Goal: Task Accomplishment & Management: Complete application form

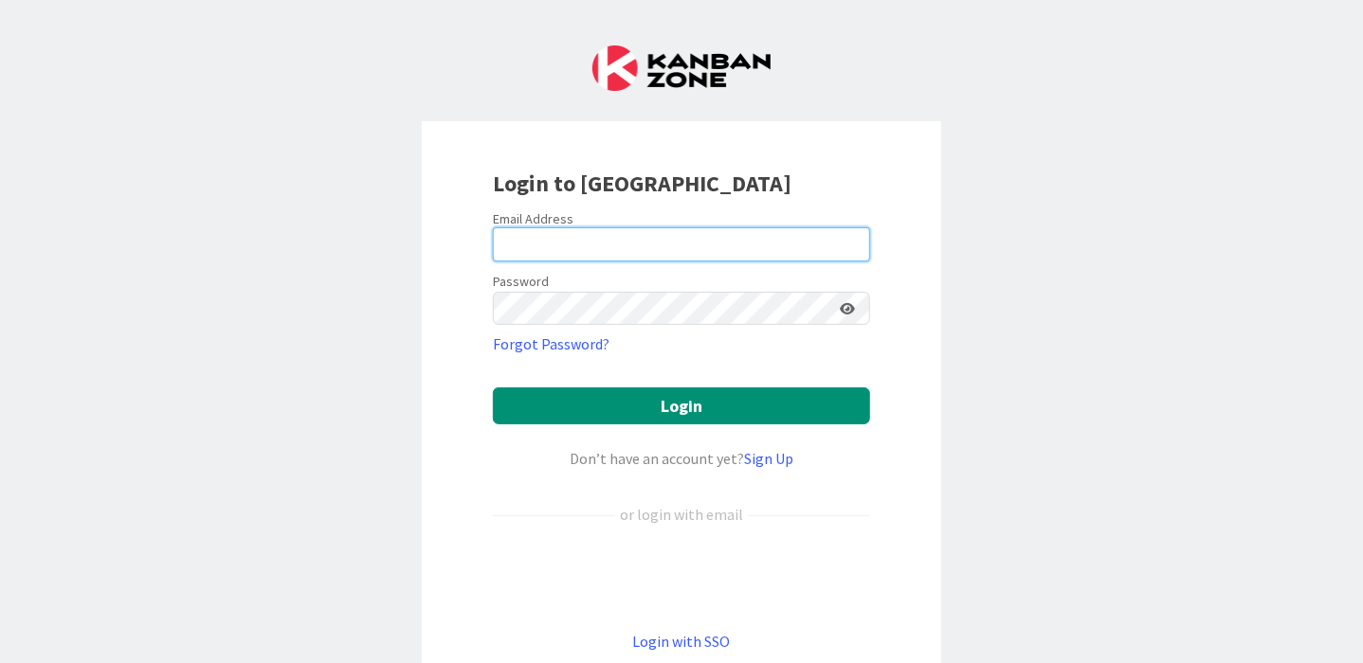
click at [749, 240] on input "email" at bounding box center [681, 244] width 377 height 34
type input "[EMAIL_ADDRESS][DOMAIN_NAME]"
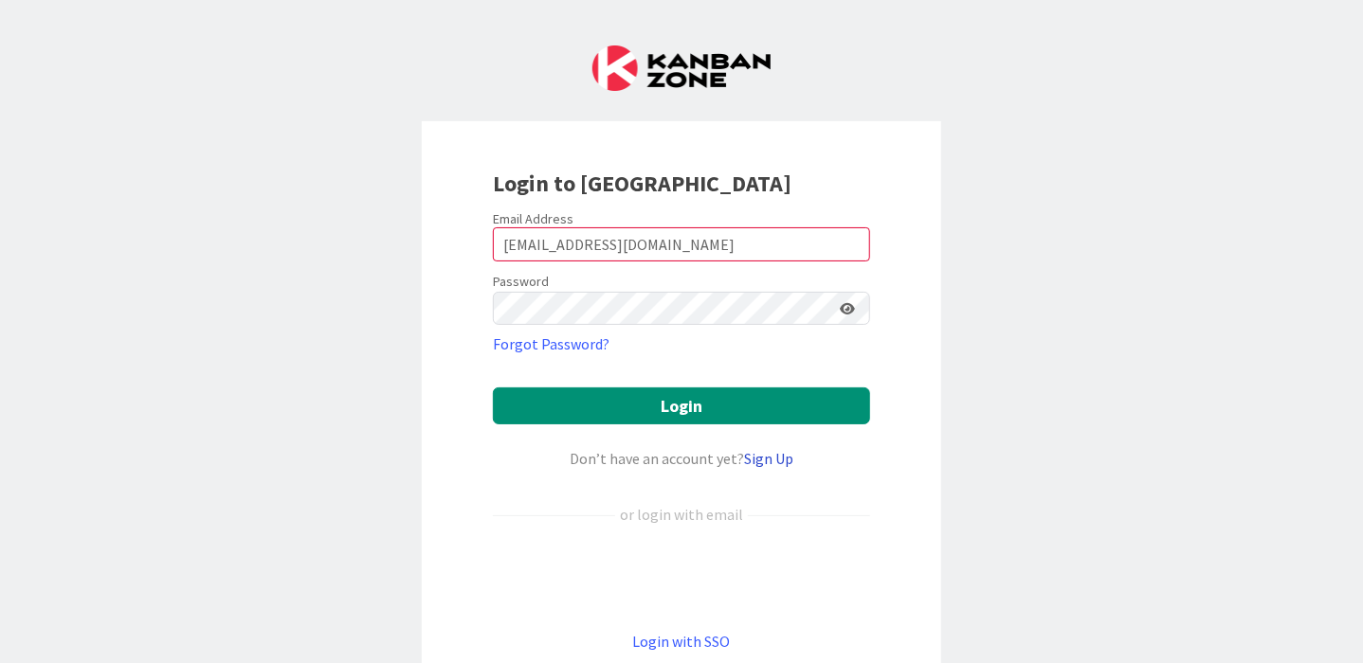
click at [774, 463] on link "Sign Up" at bounding box center [768, 458] width 49 height 19
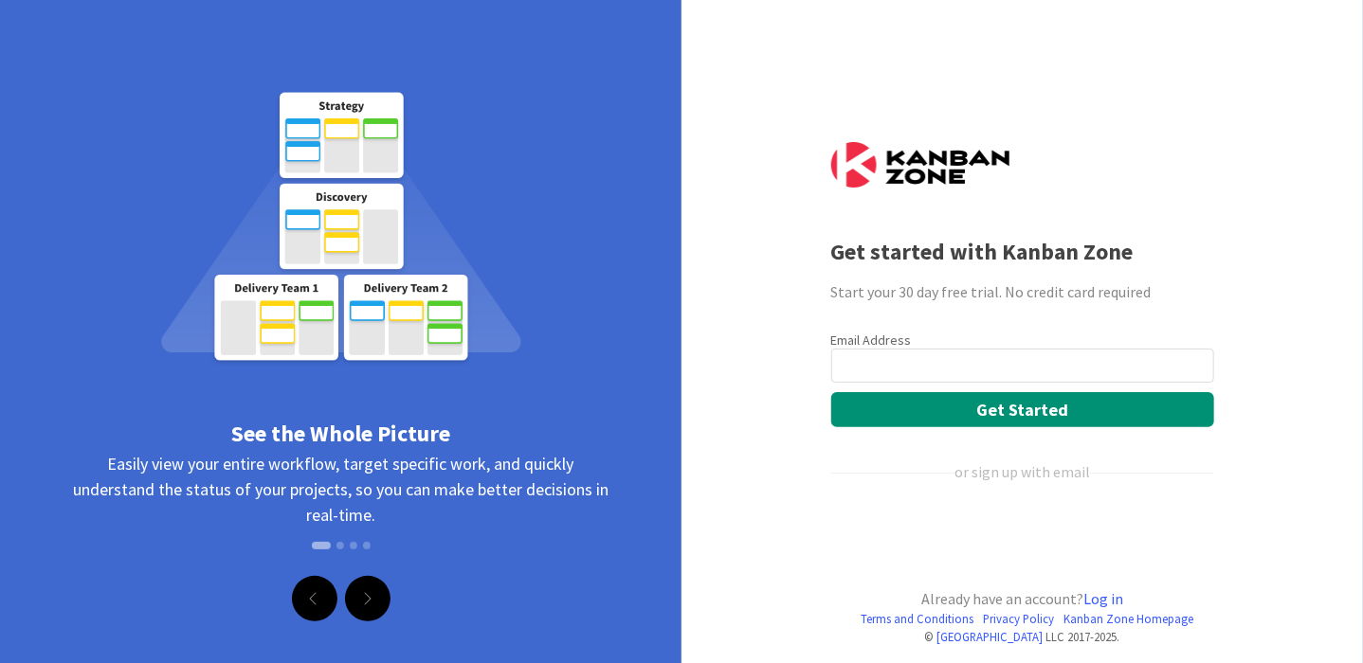
click at [881, 364] on input "email" at bounding box center [1022, 366] width 383 height 34
type input "[EMAIL_ADDRESS][DOMAIN_NAME]"
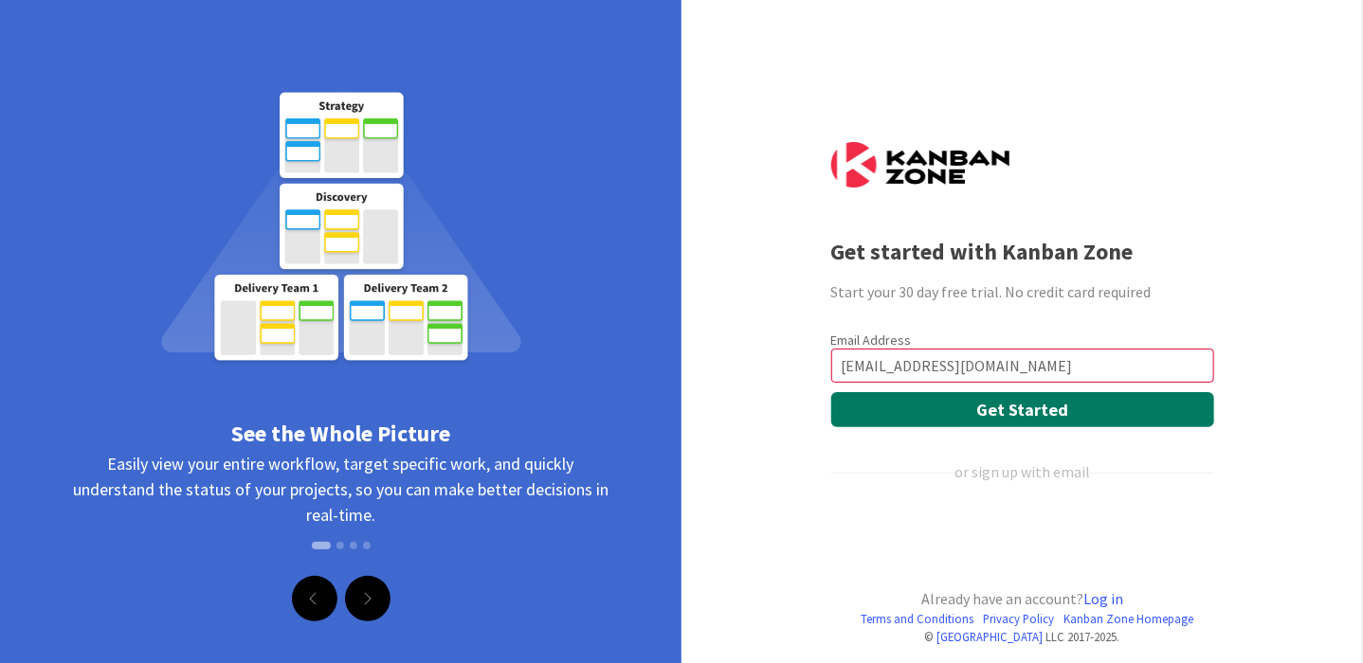
click at [985, 413] on button "Get Started" at bounding box center [1022, 409] width 383 height 35
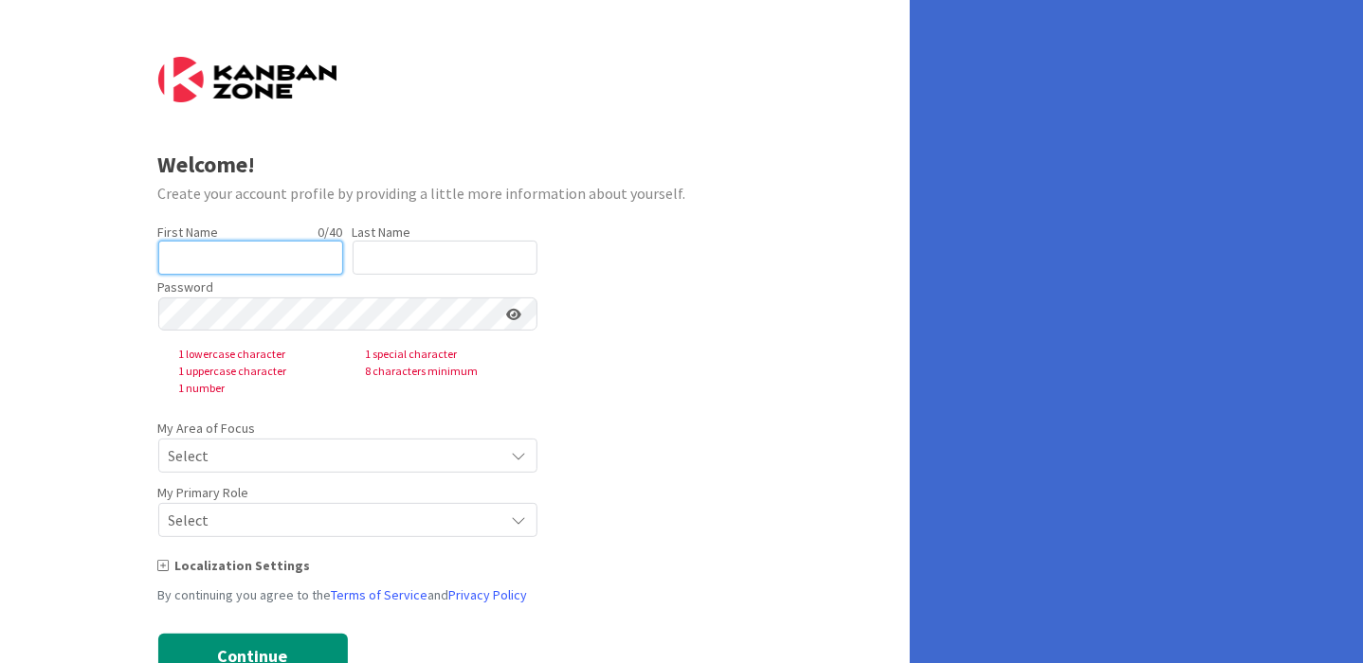
click at [263, 248] on input "text" at bounding box center [250, 258] width 185 height 34
type input "Tracy"
click at [391, 260] on input "text" at bounding box center [445, 258] width 185 height 34
click at [0, 663] on nordpass-autofill-portal at bounding box center [0, 663] width 0 height 0
type input "Johnson"
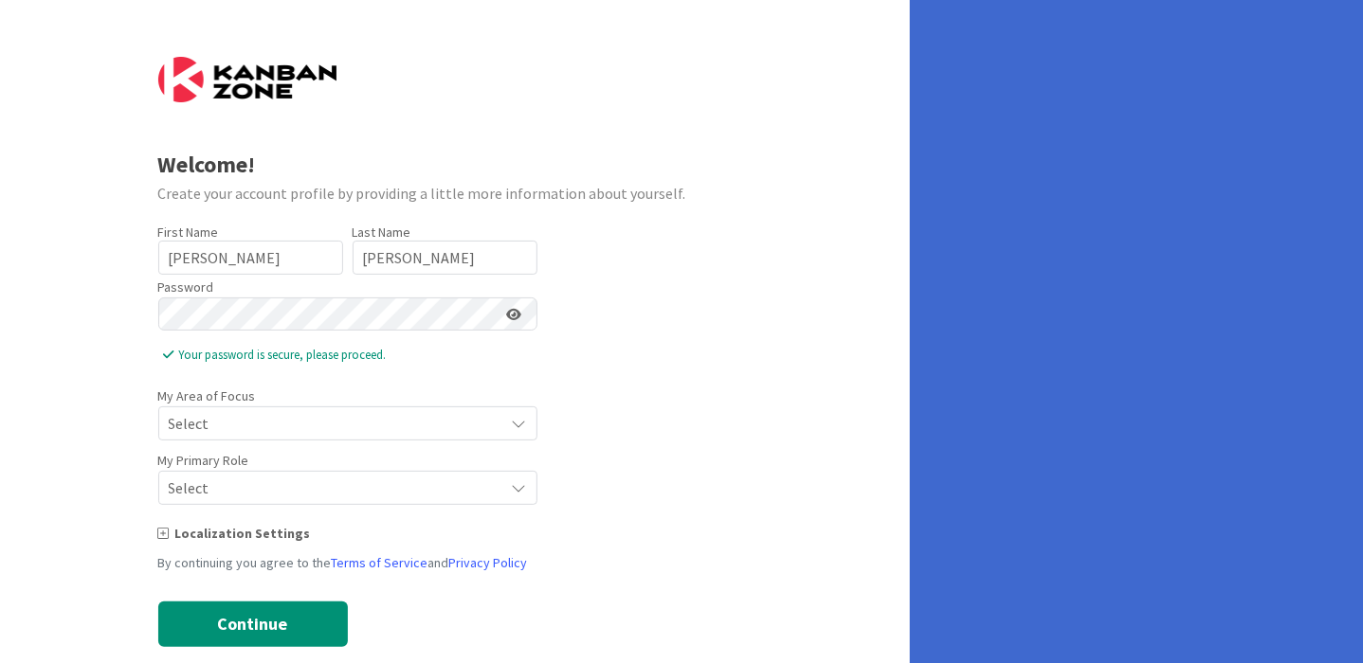
click at [259, 420] on span "Select" at bounding box center [332, 423] width 326 height 27
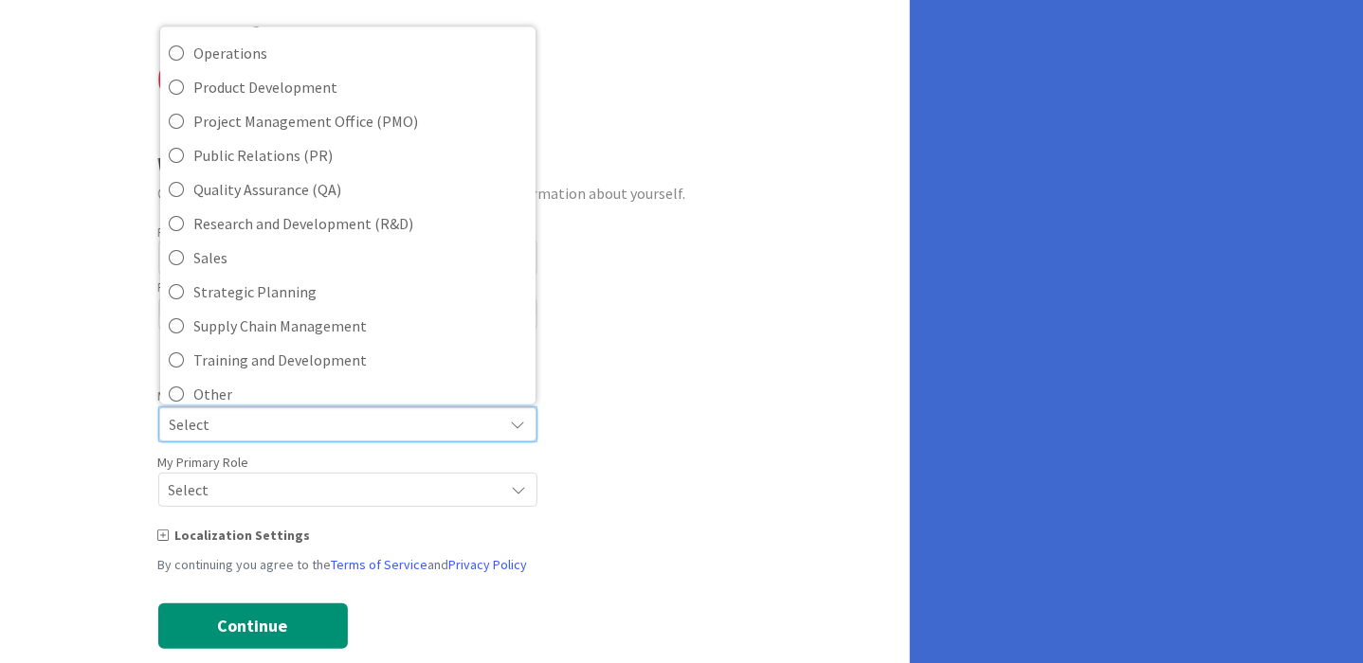
scroll to position [422, 0]
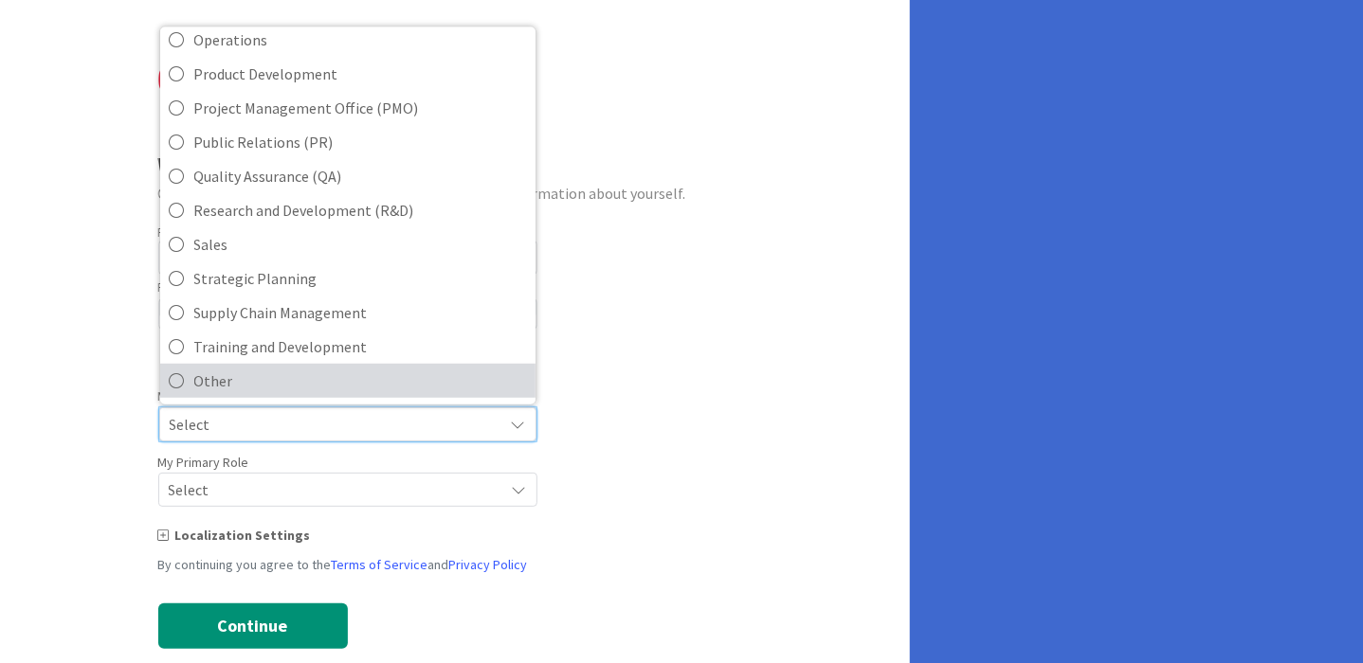
click at [451, 372] on span "Other" at bounding box center [360, 380] width 332 height 28
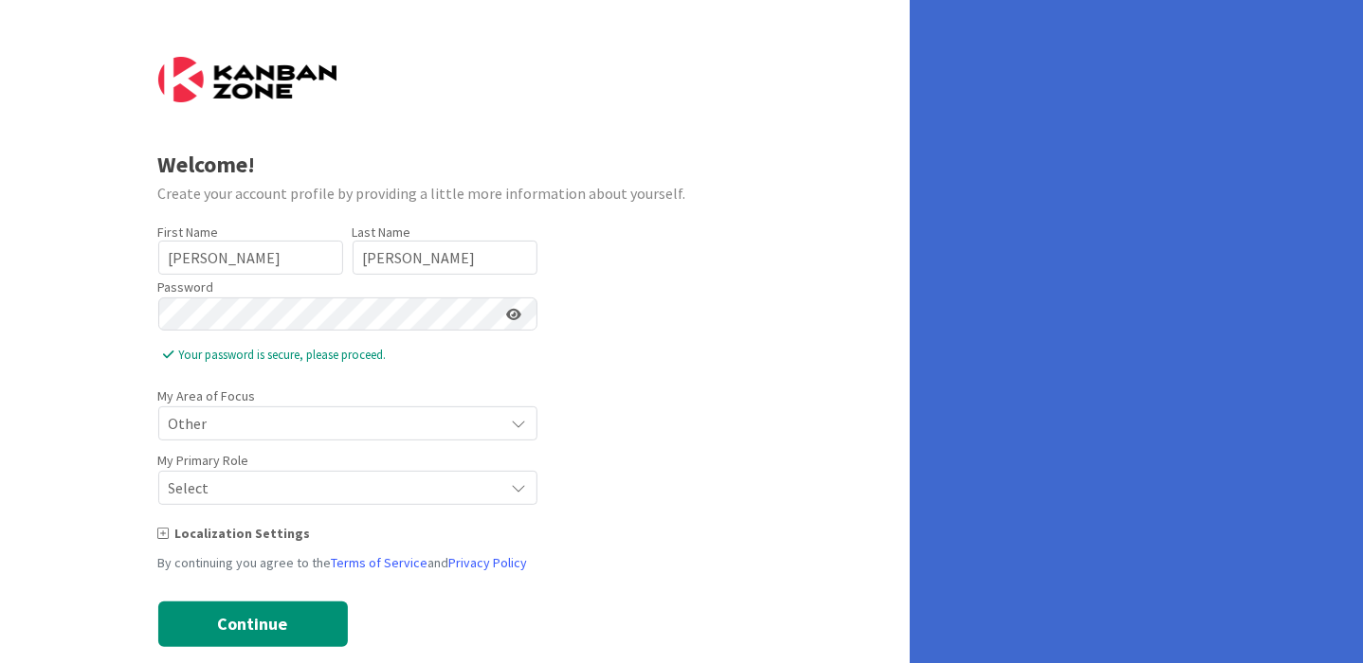
click at [524, 431] on icon at bounding box center [519, 423] width 15 height 15
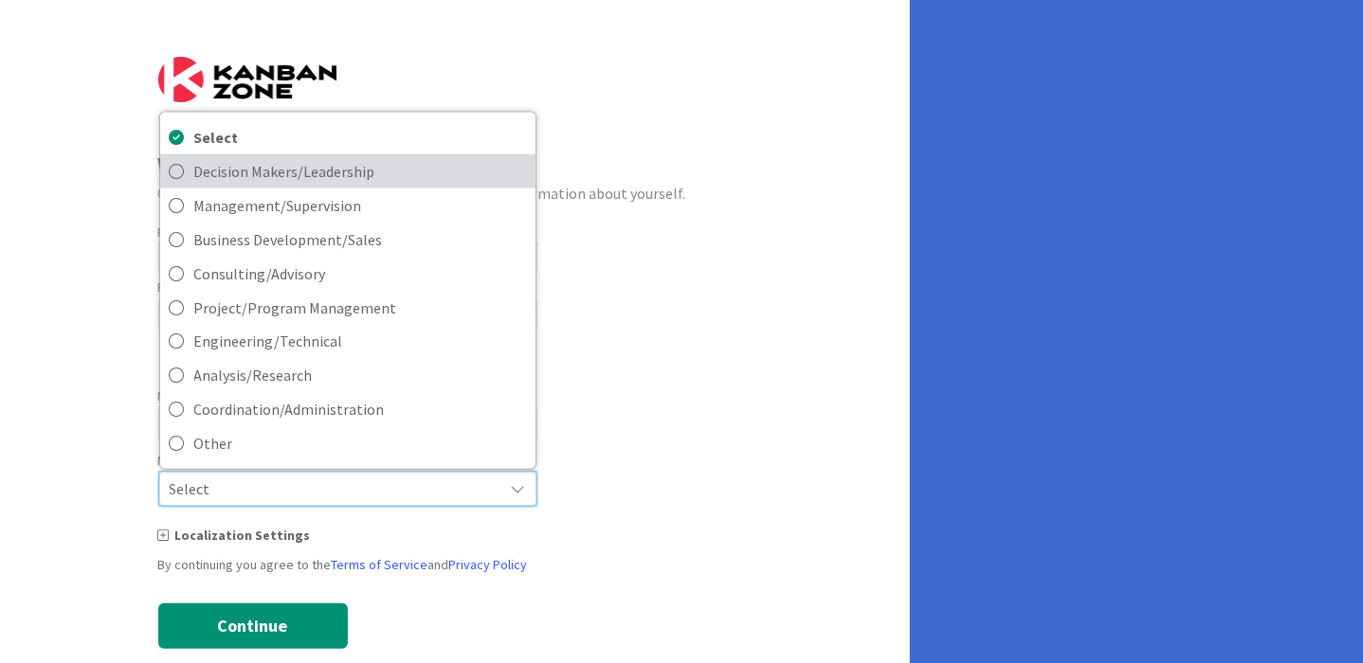
click at [250, 176] on span "Decision Makers/Leadership" at bounding box center [360, 170] width 332 height 28
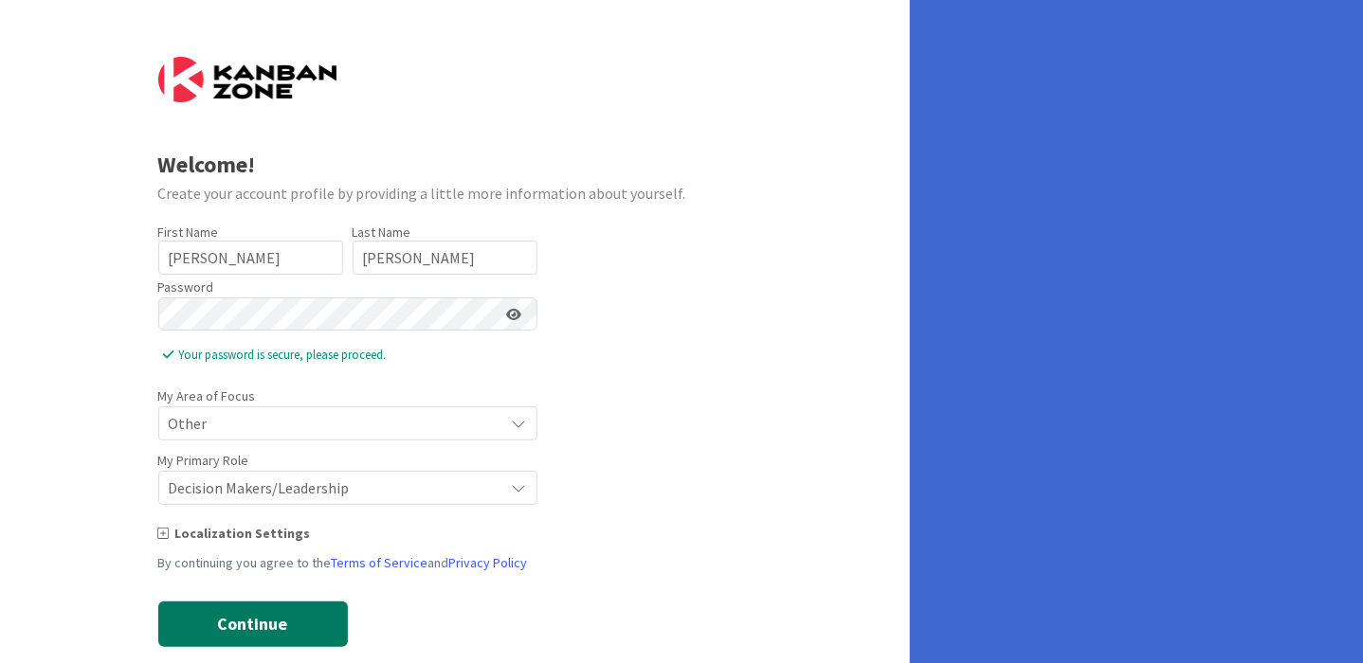
click at [283, 632] on button "Continue" at bounding box center [253, 624] width 190 height 45
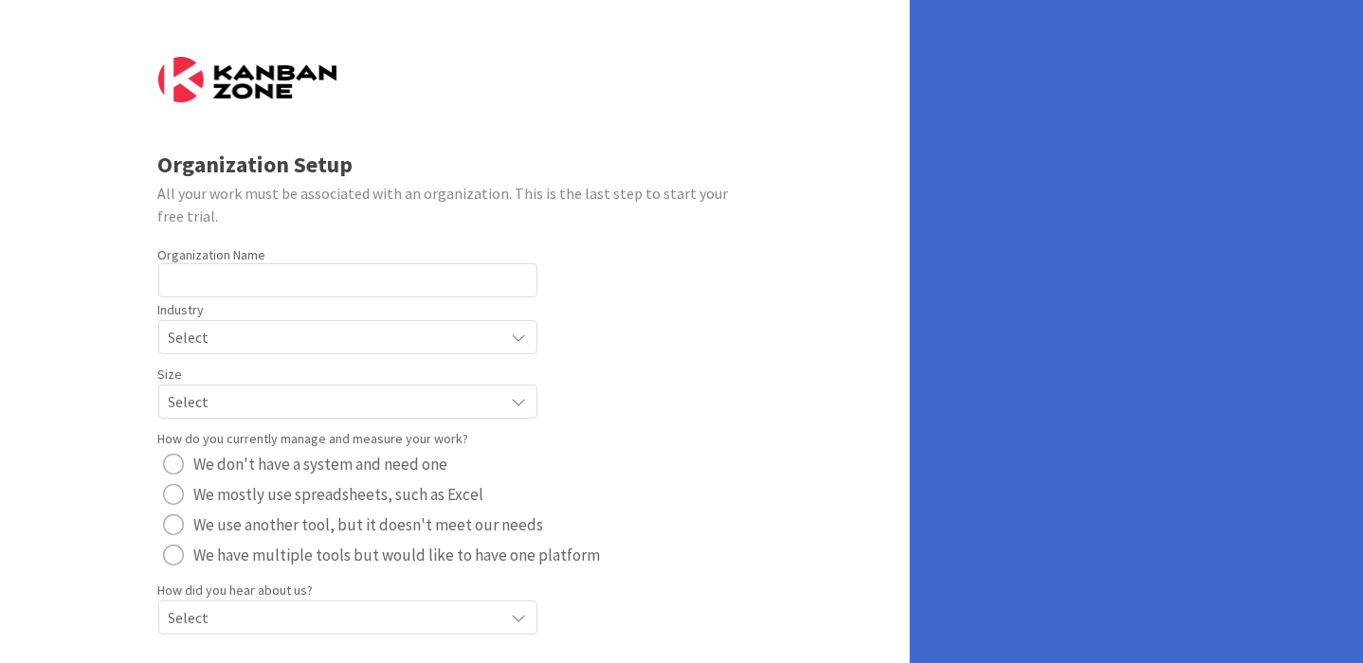
click at [0, 663] on nordpass-portal at bounding box center [0, 663] width 0 height 0
click at [486, 275] on input "text" at bounding box center [347, 280] width 379 height 34
type input "Washington School for Girls"
click at [514, 337] on icon at bounding box center [519, 337] width 15 height 15
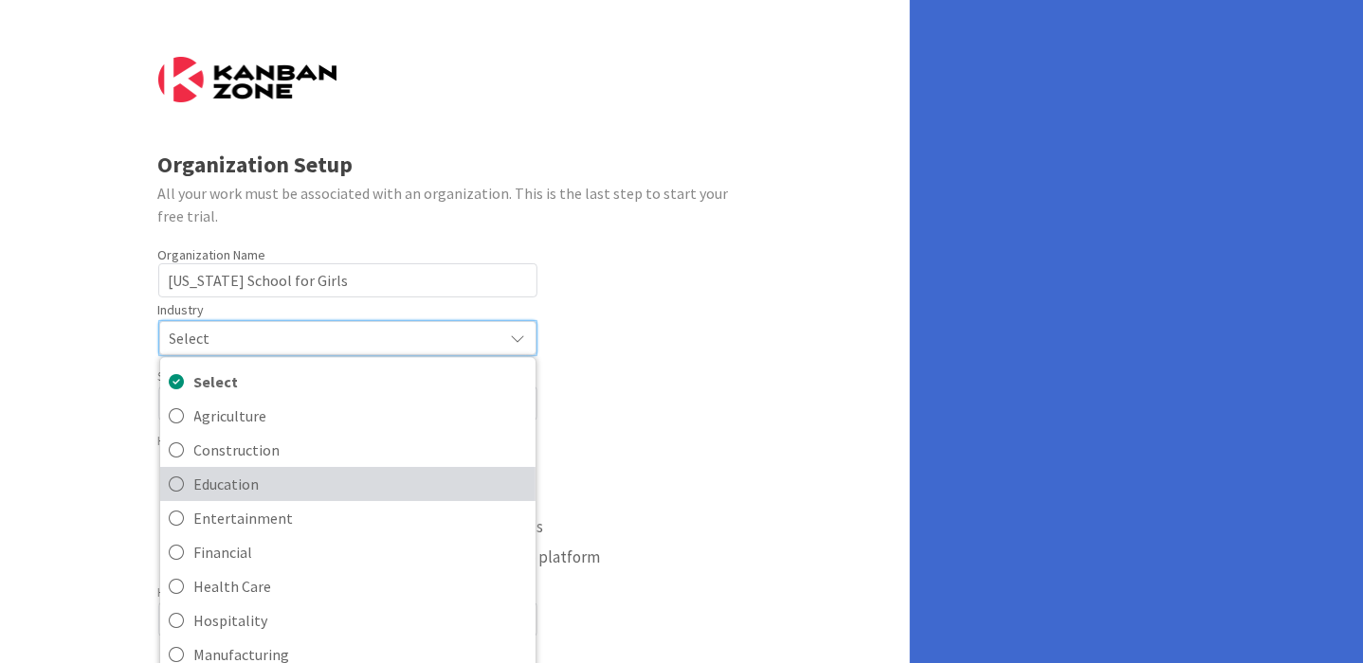
click at [421, 485] on span "Education" at bounding box center [360, 484] width 332 height 28
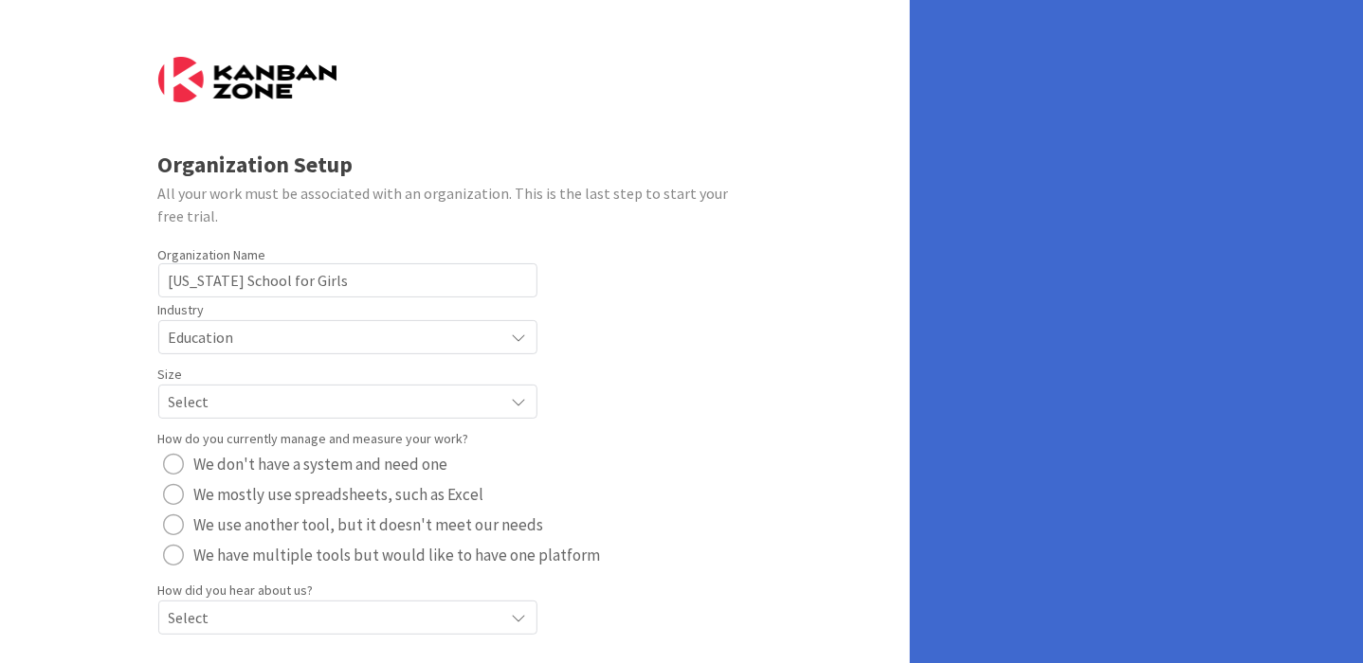
click at [479, 351] on span "Select" at bounding box center [332, 337] width 326 height 27
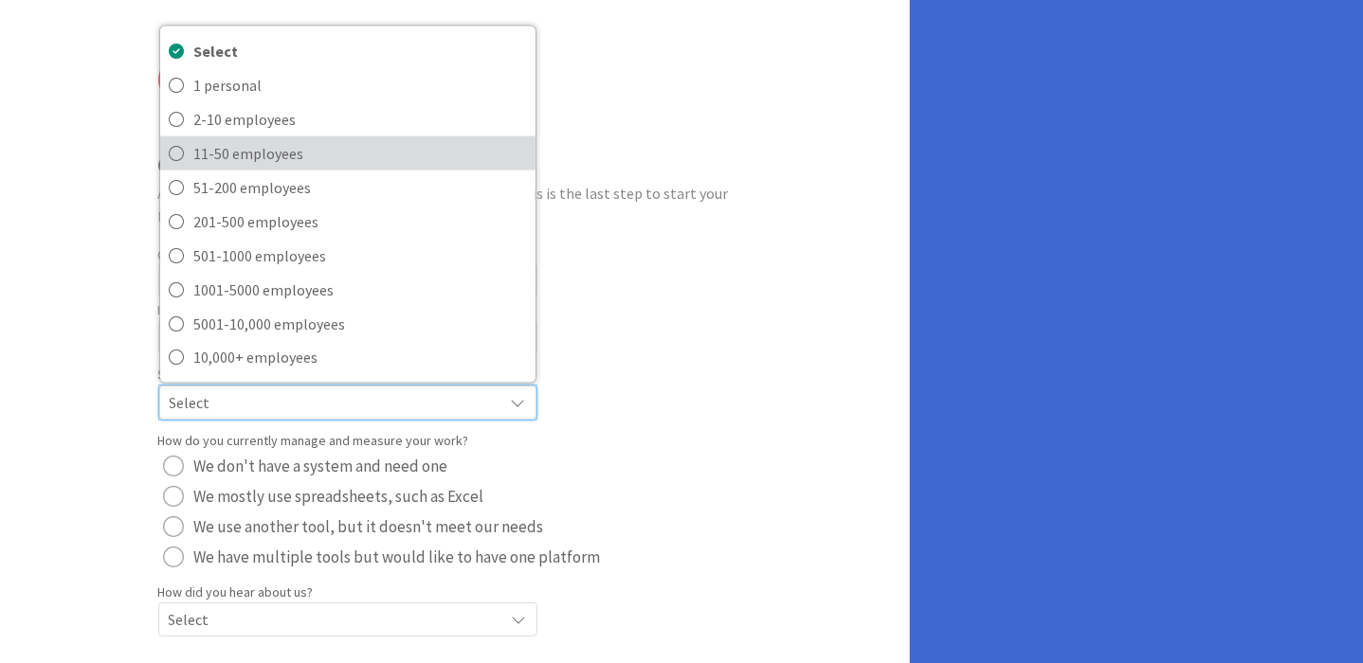
click at [470, 158] on span "11-50 employees" at bounding box center [360, 152] width 332 height 28
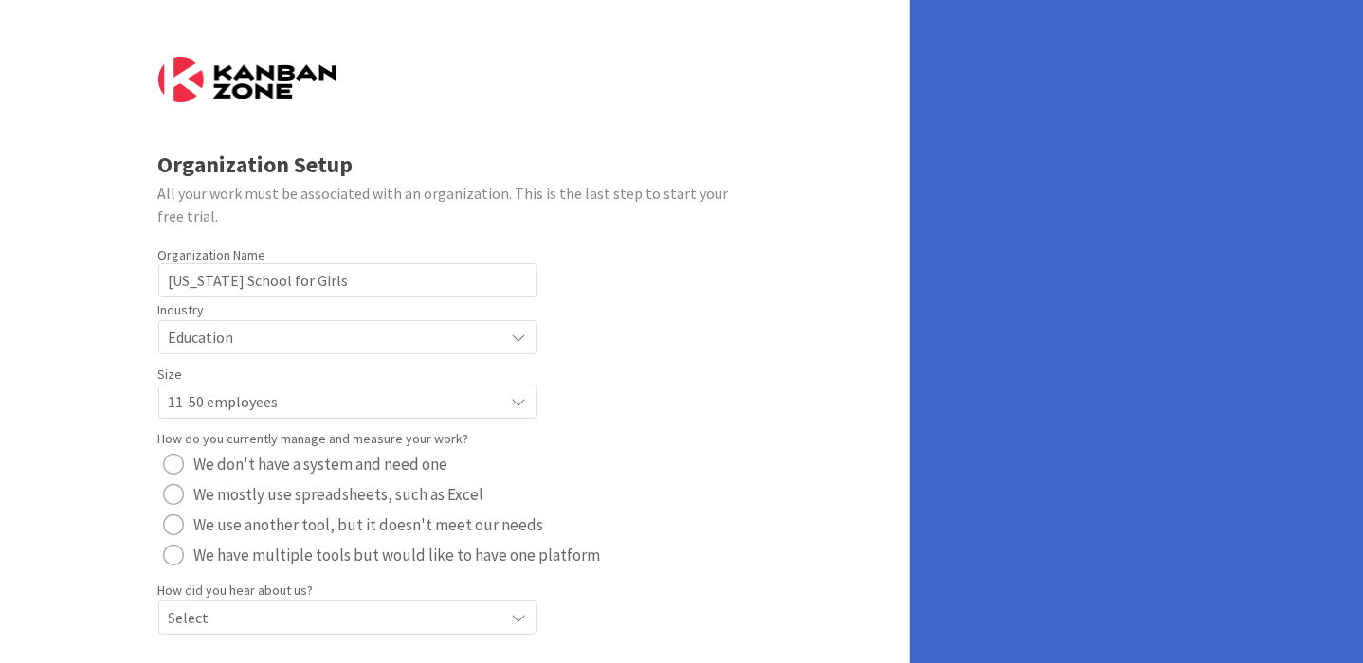
click at [176, 494] on div "radio" at bounding box center [174, 494] width 21 height 21
click at [268, 351] on span "Select" at bounding box center [332, 337] width 326 height 27
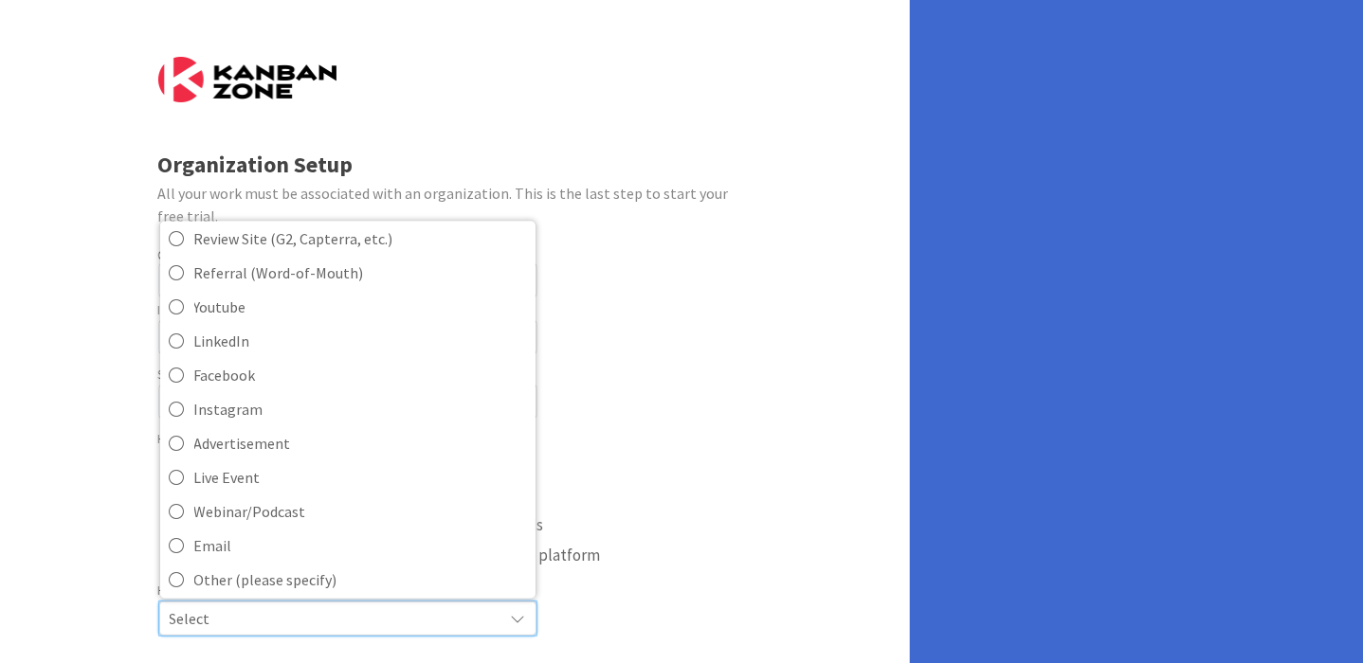
scroll to position [81, 0]
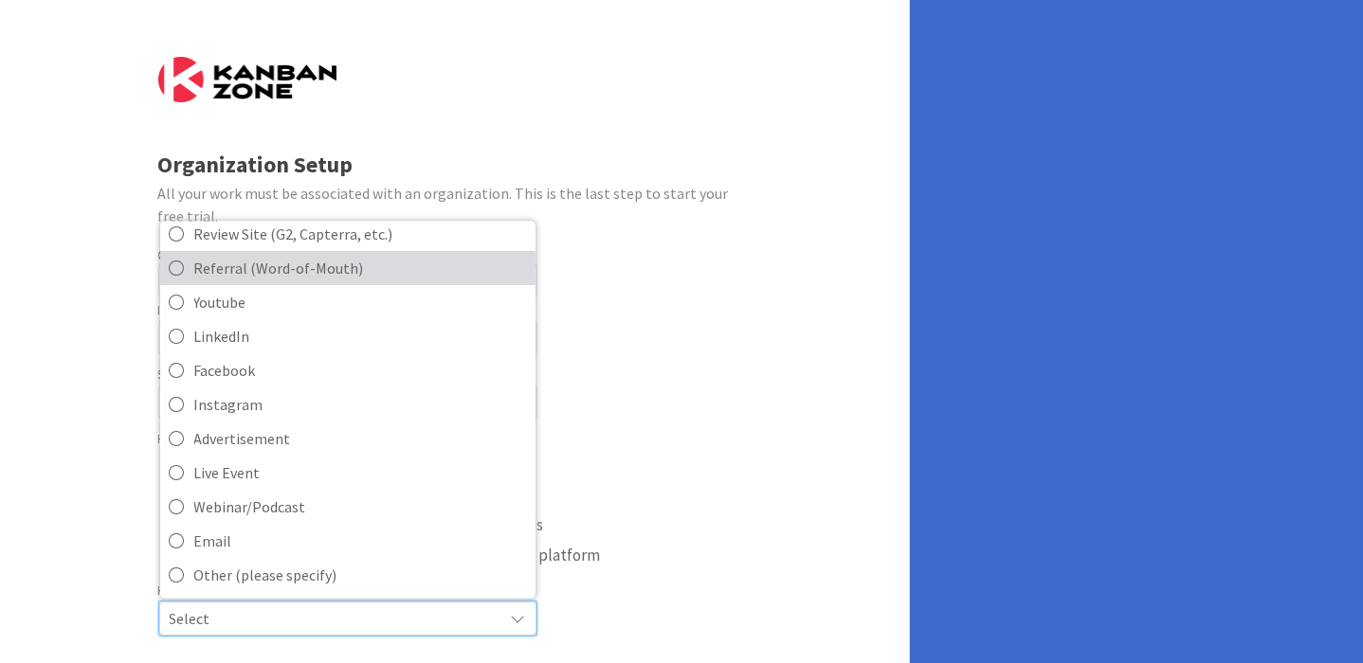
click at [278, 277] on span "Referral (Word-of-Mouth)" at bounding box center [360, 267] width 332 height 28
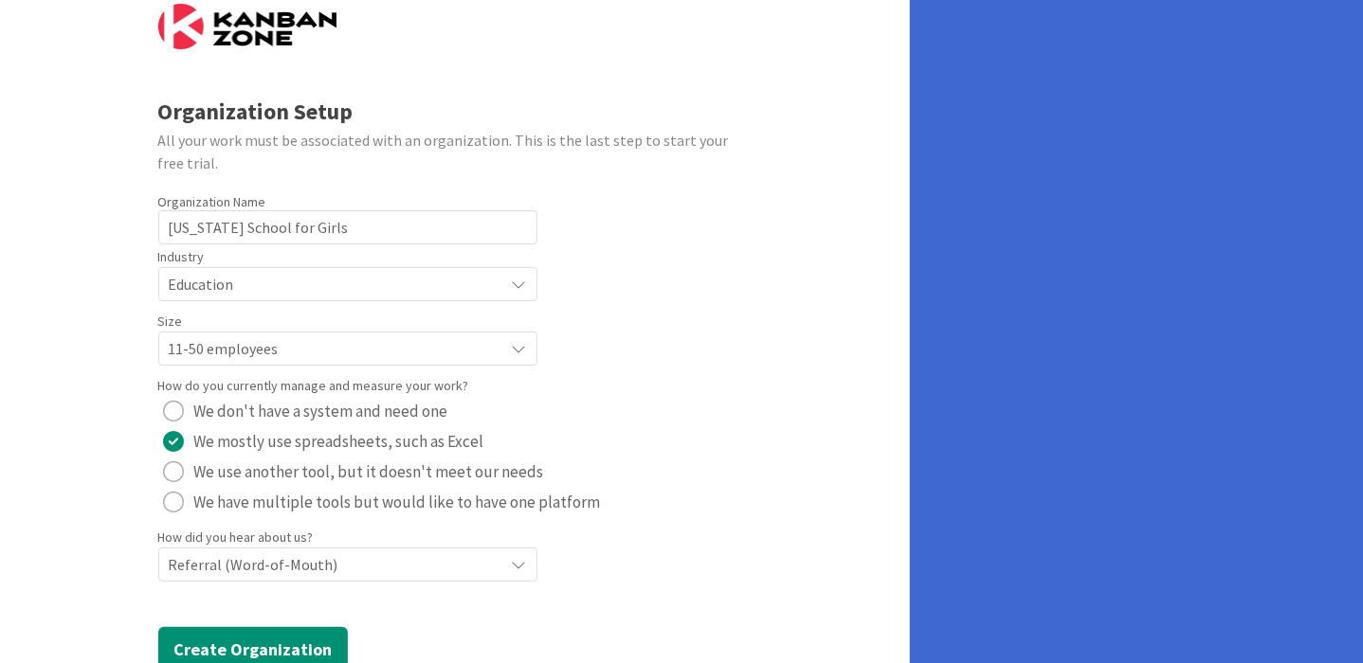
scroll to position [109, 0]
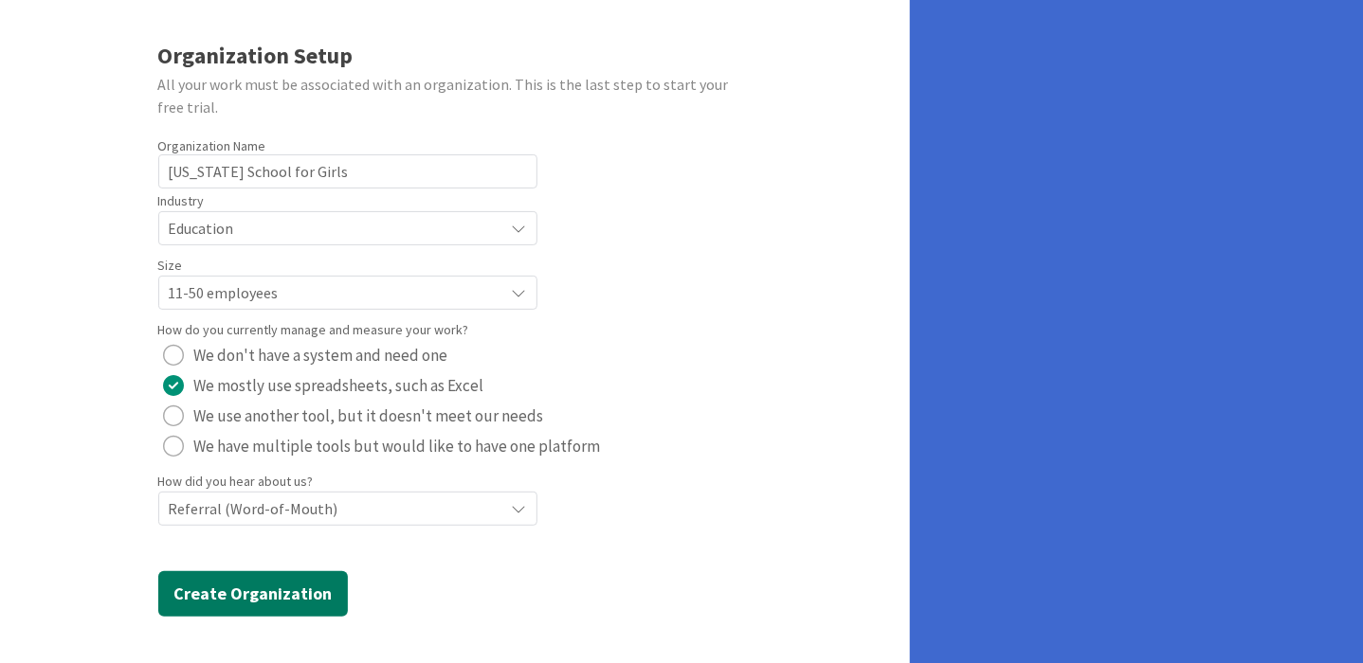
click at [322, 608] on button "Create Organization" at bounding box center [253, 594] width 190 height 45
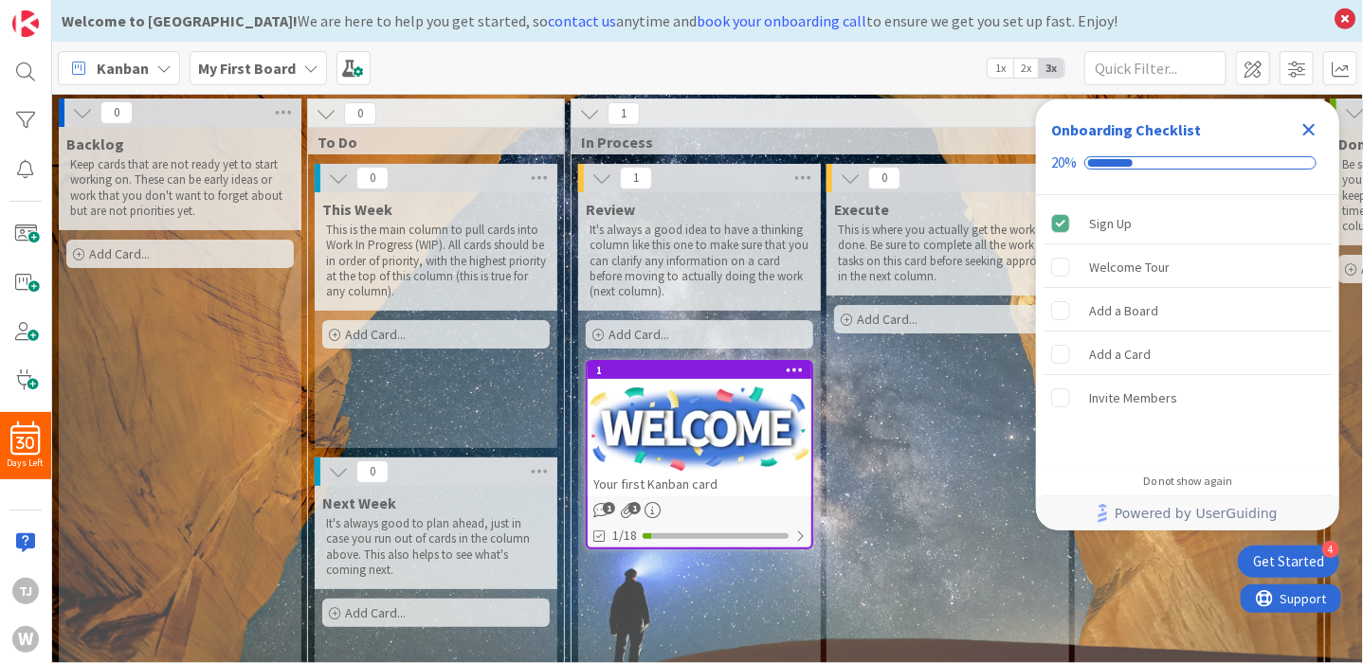
click at [1315, 131] on icon "Close Checklist" at bounding box center [1309, 129] width 23 height 23
